Goal: Task Accomplishment & Management: Manage account settings

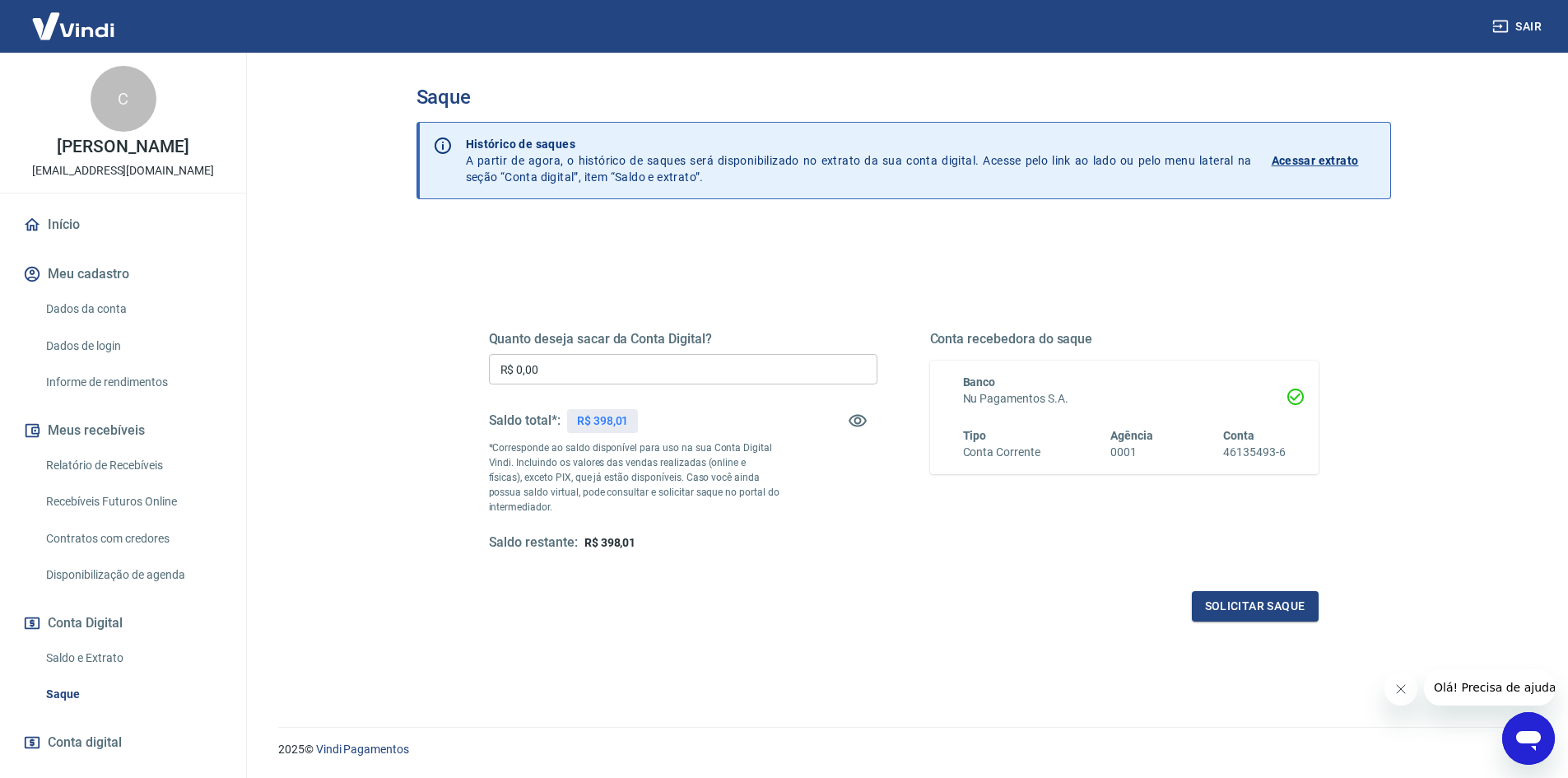
click at [554, 371] on input "R$ 0,00" at bounding box center [683, 368] width 388 height 30
type input "R$ 398,01"
click at [1269, 602] on button "Solicitar saque" at bounding box center [1254, 606] width 127 height 30
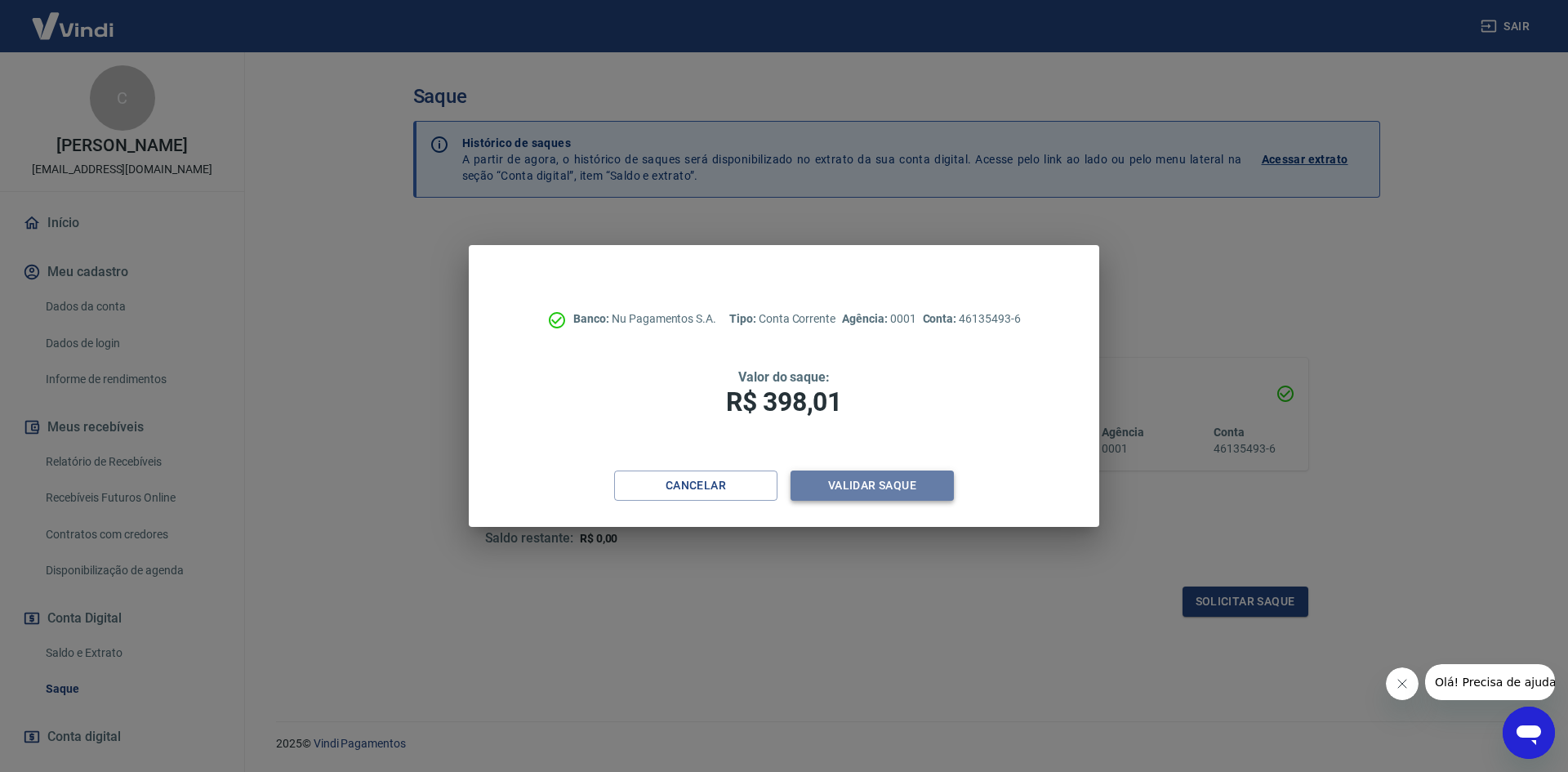
click at [861, 484] on button "Validar saque" at bounding box center [872, 485] width 164 height 30
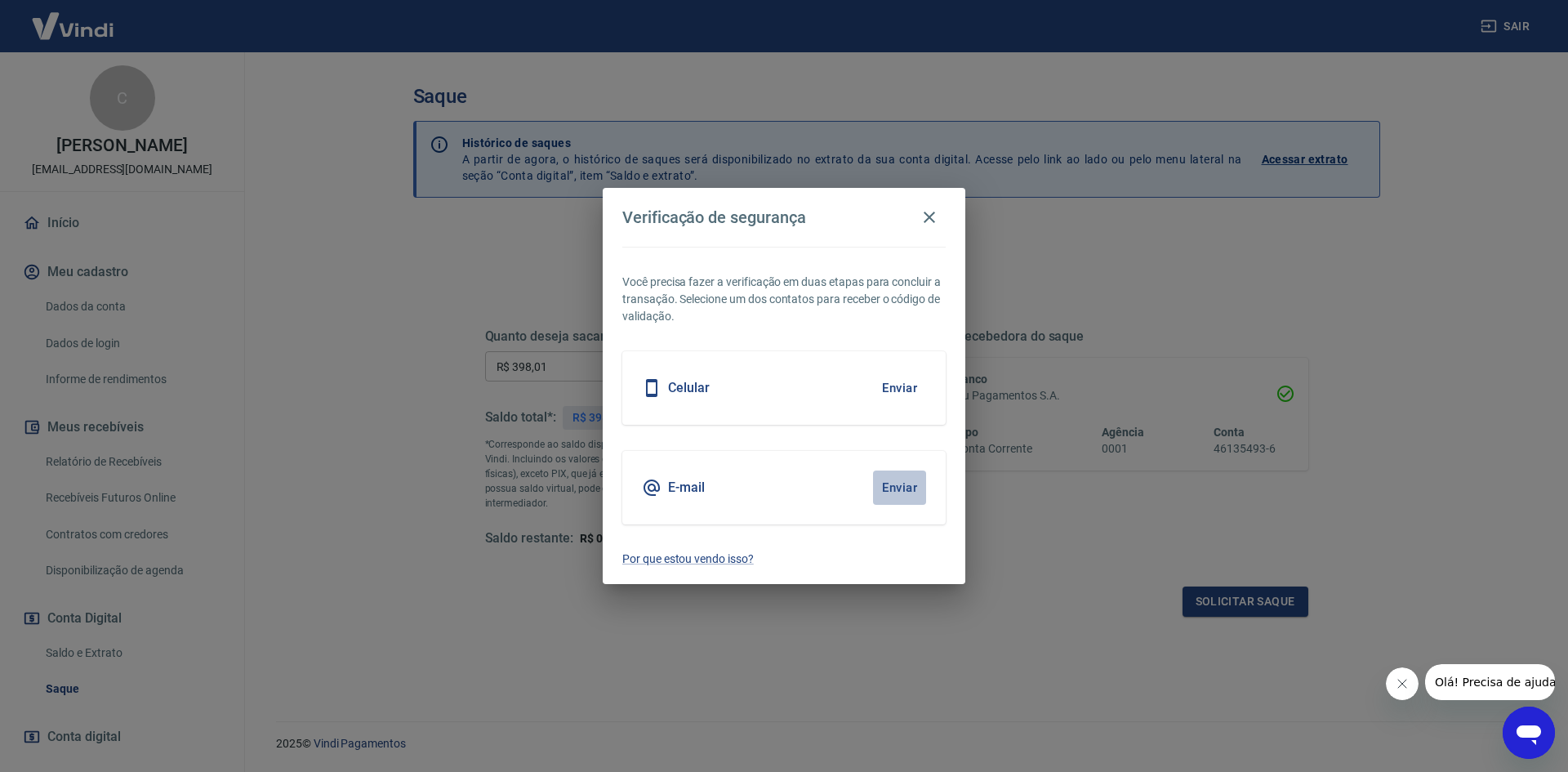
click at [883, 484] on button "Enviar" at bounding box center [899, 488] width 53 height 34
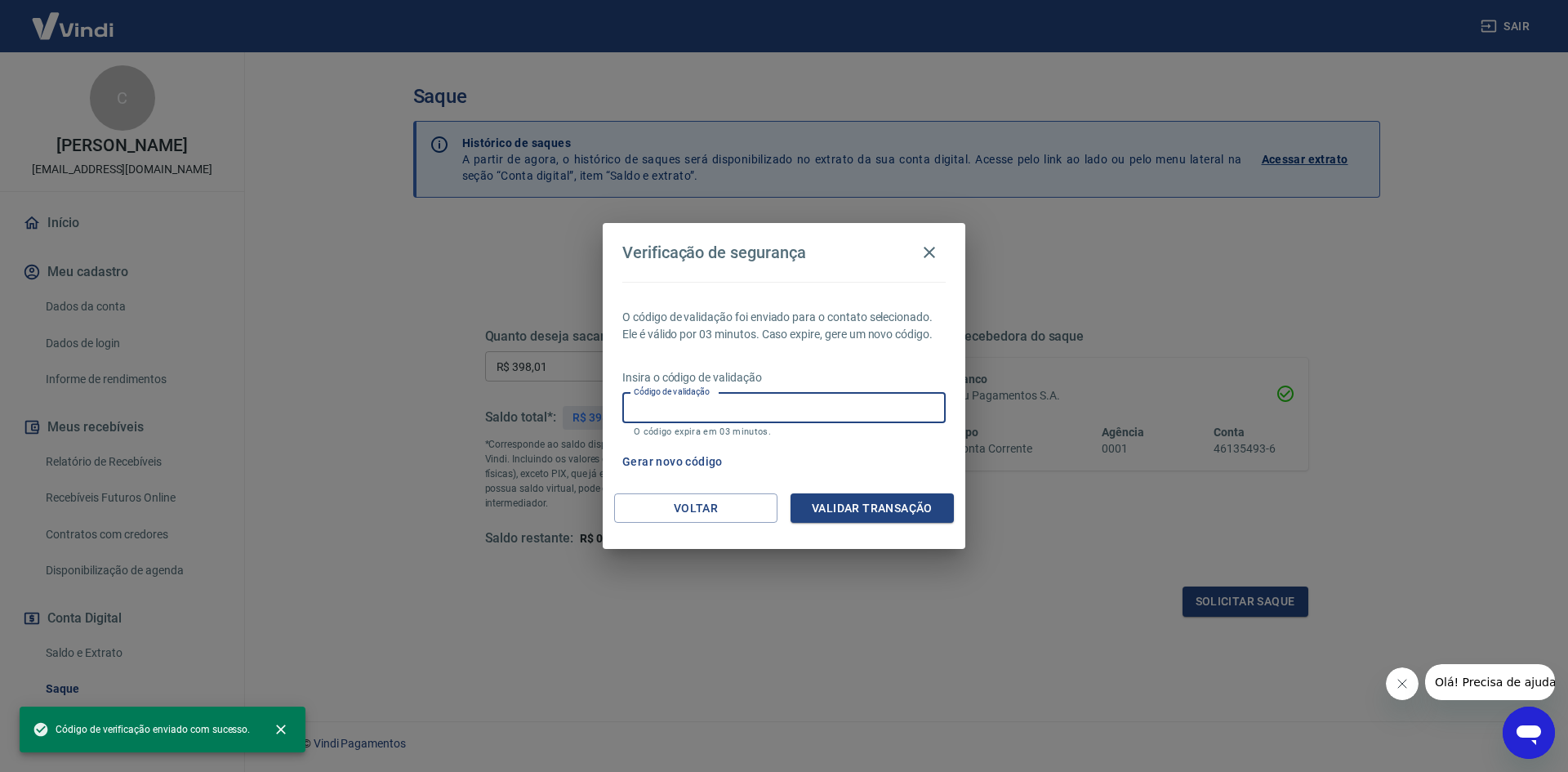
click at [777, 410] on input "Código de validação" at bounding box center [784, 407] width 323 height 30
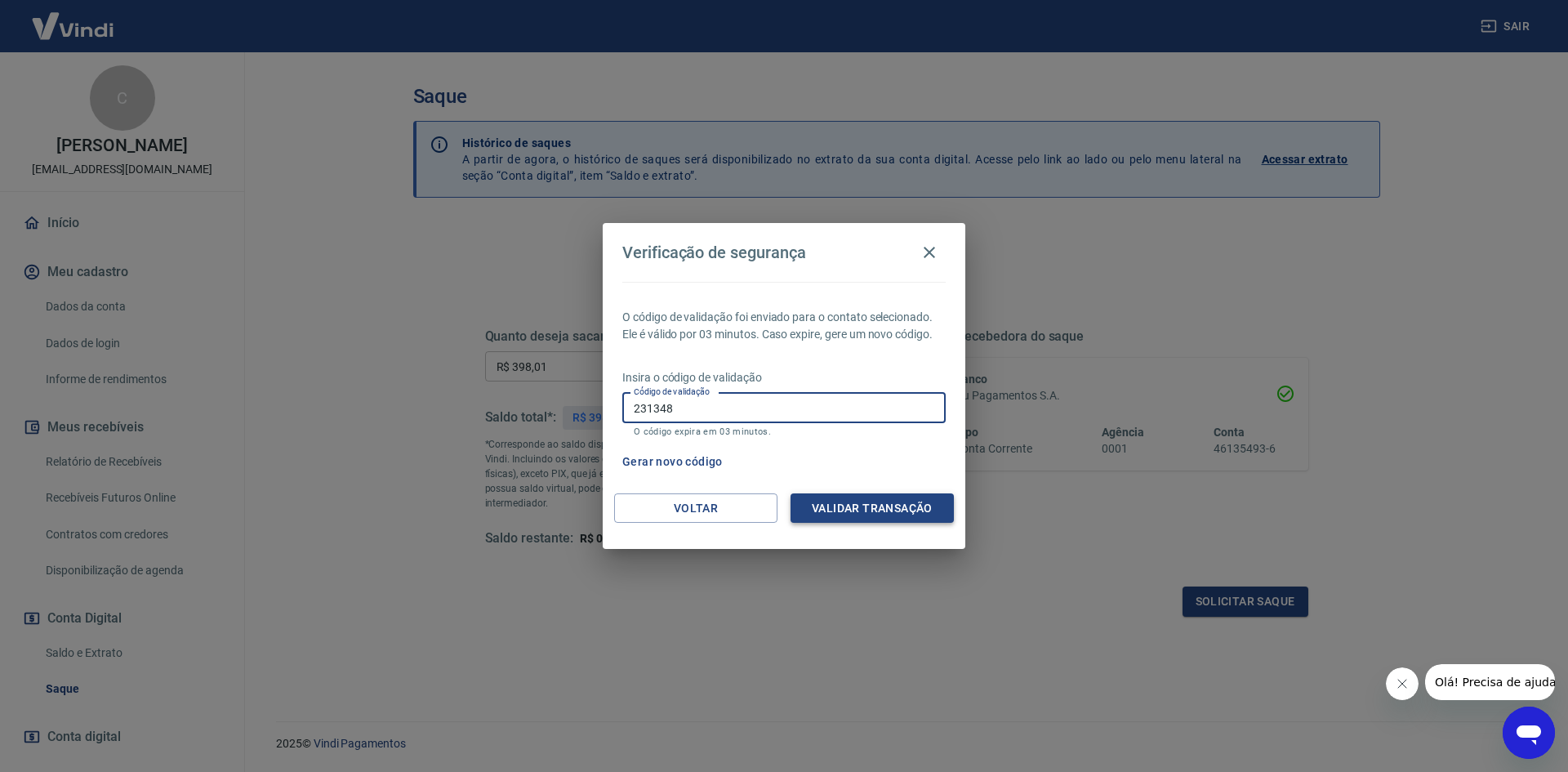
type input "231348"
click at [895, 511] on button "Validar transação" at bounding box center [872, 508] width 164 height 30
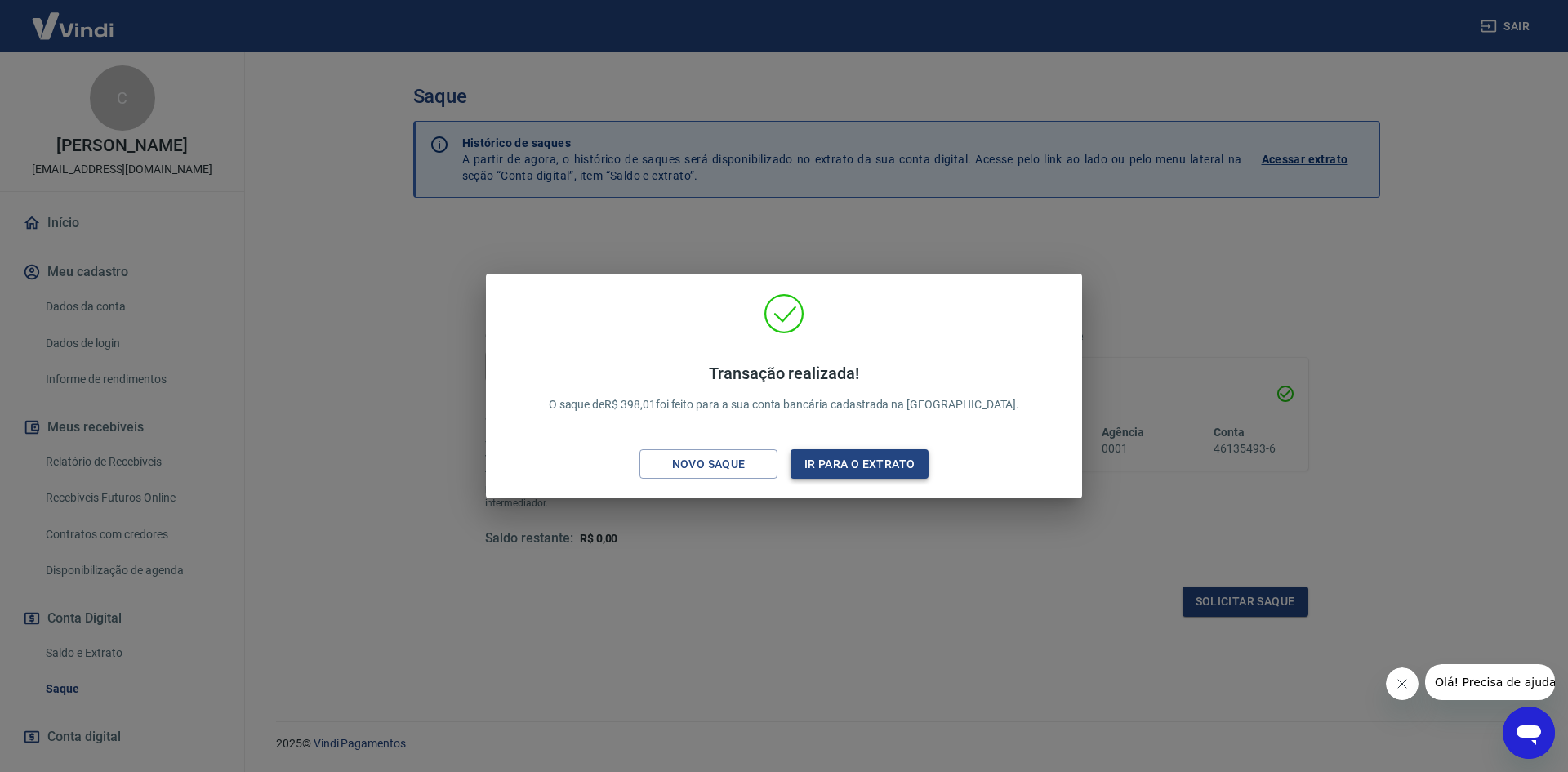
click at [899, 464] on button "Ir para o extrato" at bounding box center [860, 464] width 138 height 30
